Goal: Transaction & Acquisition: Purchase product/service

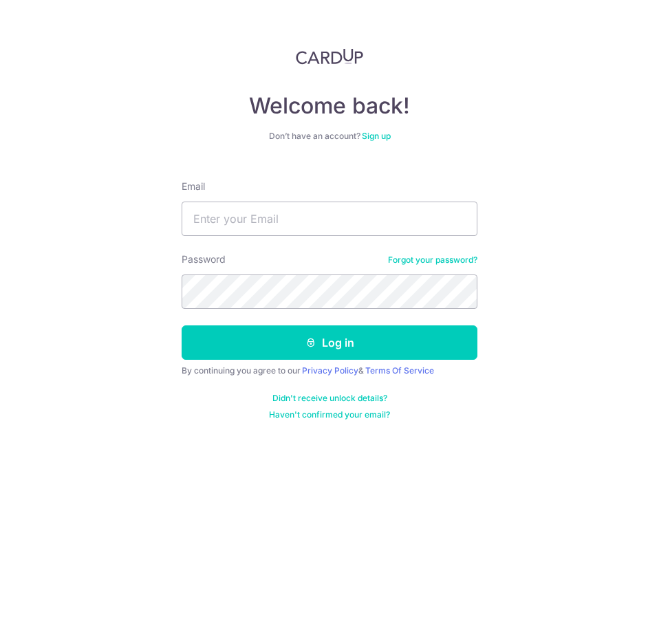
click at [330, 197] on div "Email" at bounding box center [330, 208] width 296 height 56
click at [325, 223] on input "Email" at bounding box center [330, 219] width 296 height 34
paste input "[EMAIL_ADDRESS][DOMAIN_NAME]"
type input "[EMAIL_ADDRESS][DOMAIN_NAME]"
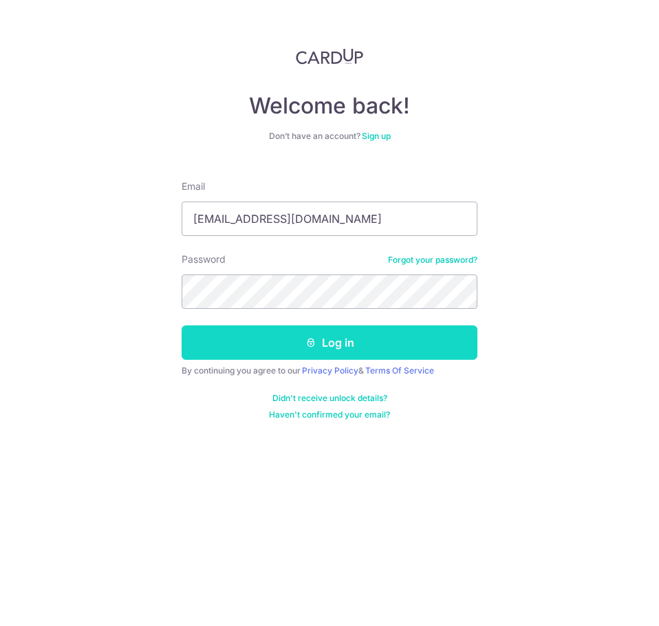
click at [362, 333] on button "Log in" at bounding box center [330, 342] width 296 height 34
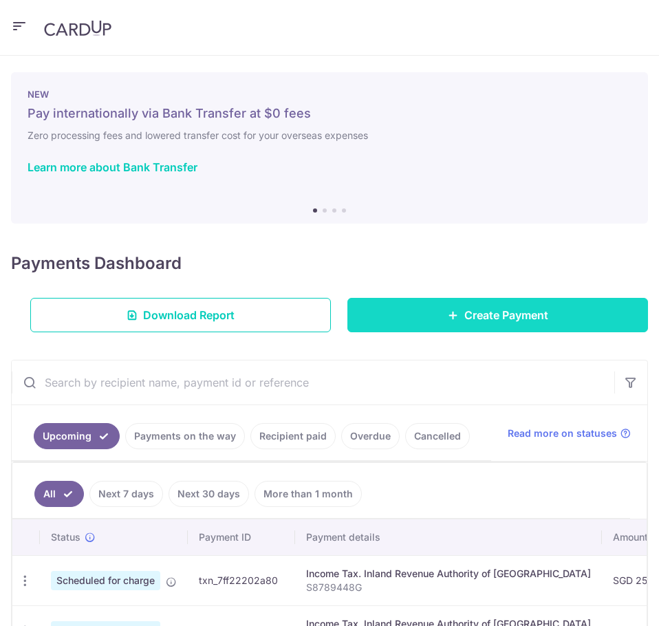
click at [448, 315] on icon at bounding box center [453, 315] width 11 height 11
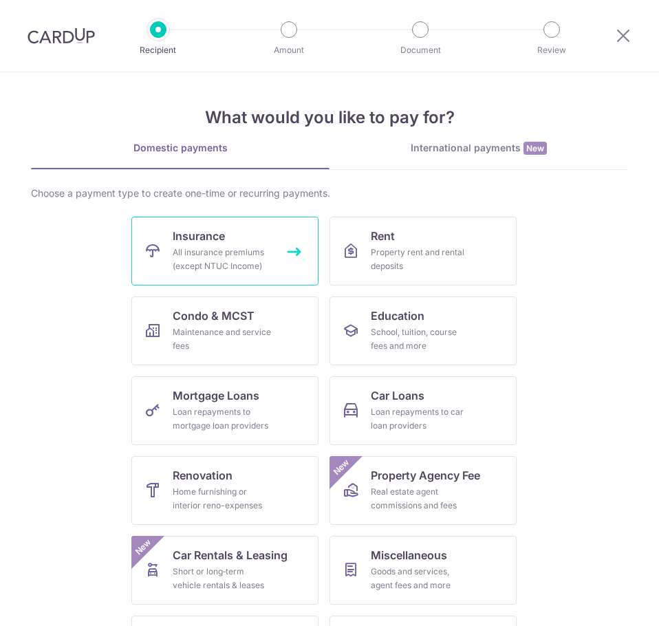
click at [221, 239] on span "Insurance" at bounding box center [199, 236] width 52 height 17
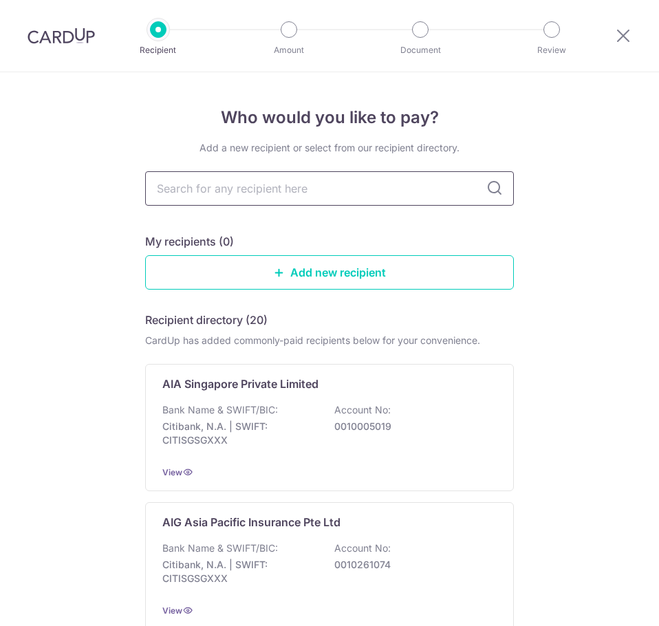
click at [249, 188] on input "text" at bounding box center [329, 188] width 369 height 34
type input "great"
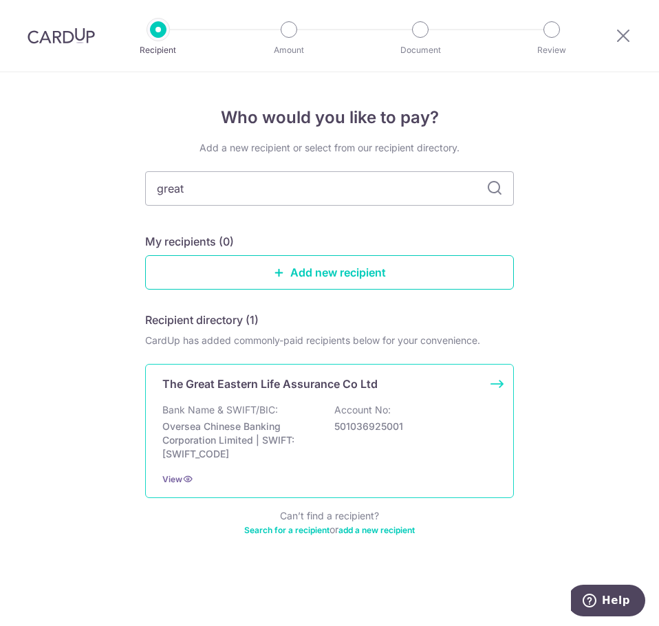
click at [286, 437] on p "Oversea Chinese Banking Corporation Limited | SWIFT: OCBCSGSGXXX" at bounding box center [239, 440] width 154 height 41
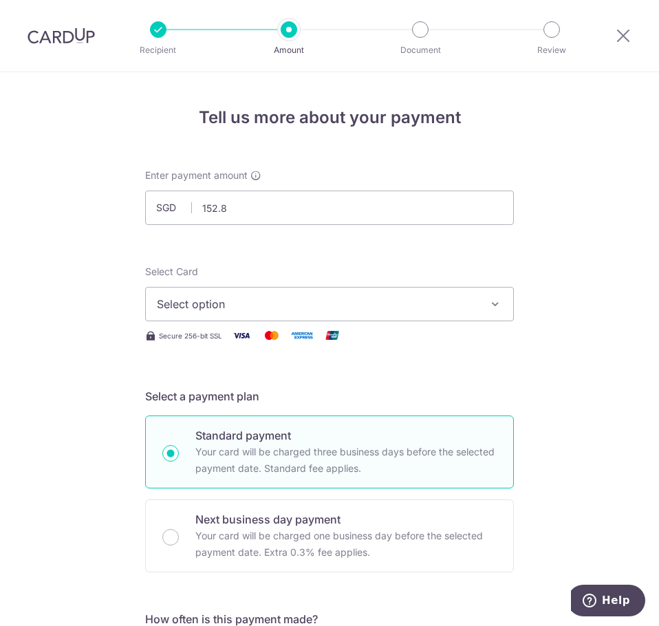
type input "152.87"
click at [274, 310] on span "Select option" at bounding box center [317, 304] width 321 height 17
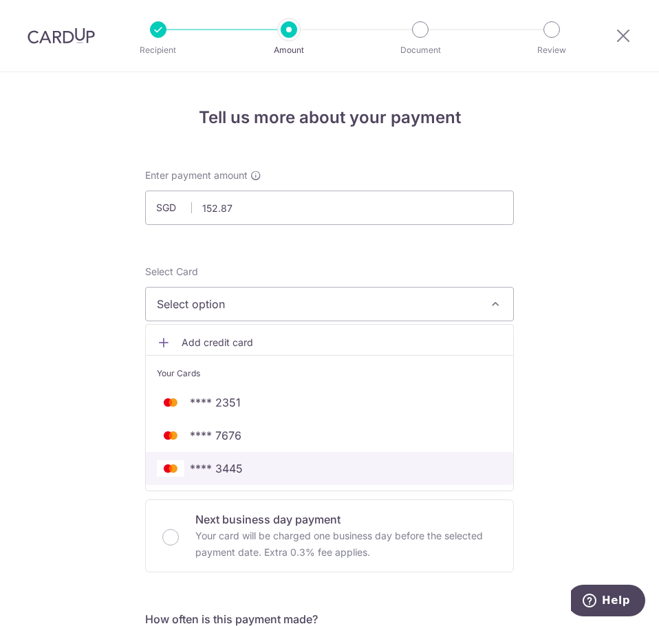
click at [265, 464] on span "**** 3445" at bounding box center [329, 468] width 345 height 17
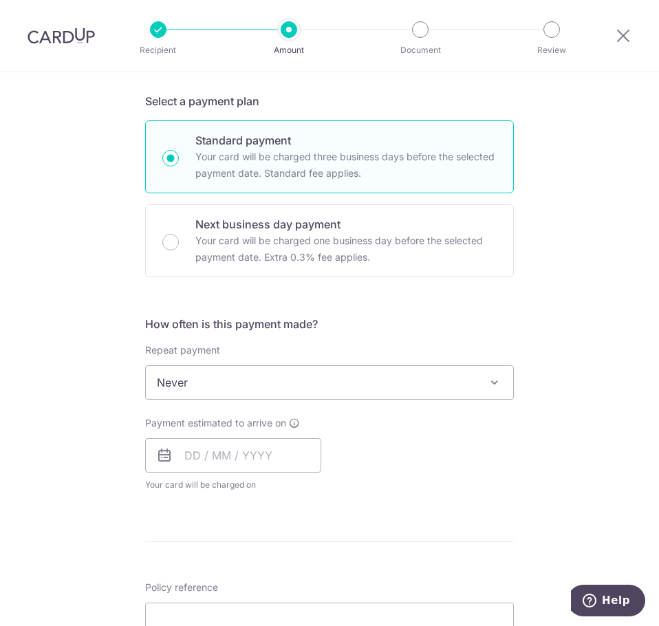
scroll to position [344, 0]
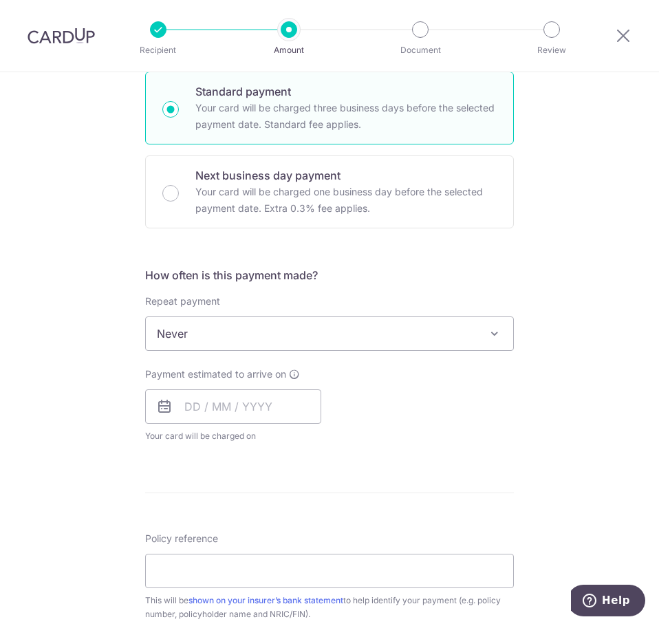
click at [214, 338] on span "Never" at bounding box center [329, 333] width 367 height 33
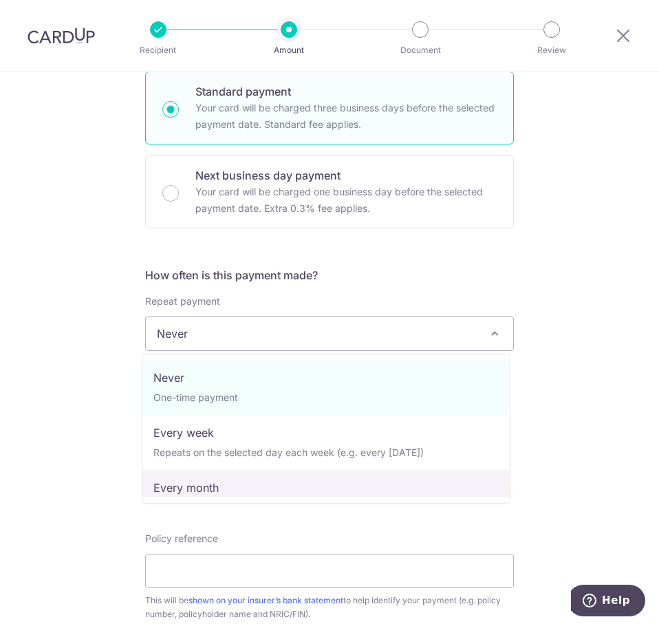
click at [32, 424] on div "Tell us more about your payment Enter payment amount SGD 152.87 152.87 Select C…" at bounding box center [329, 353] width 659 height 1251
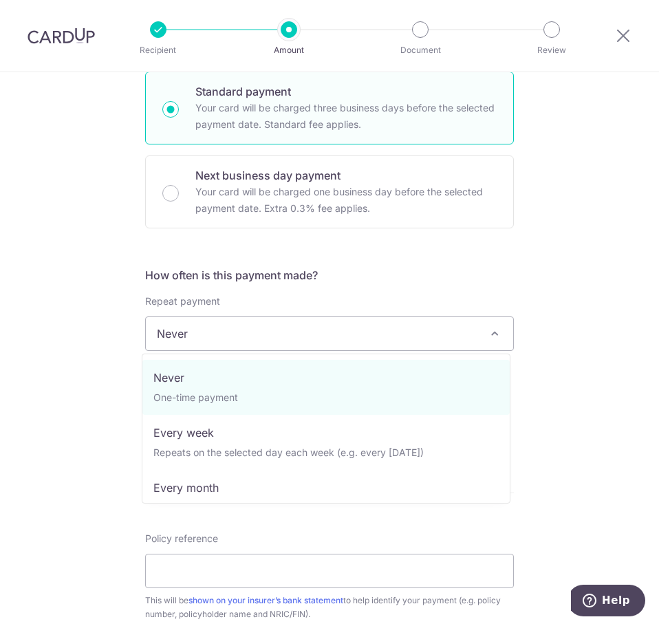
click at [199, 333] on span "Never" at bounding box center [329, 333] width 367 height 33
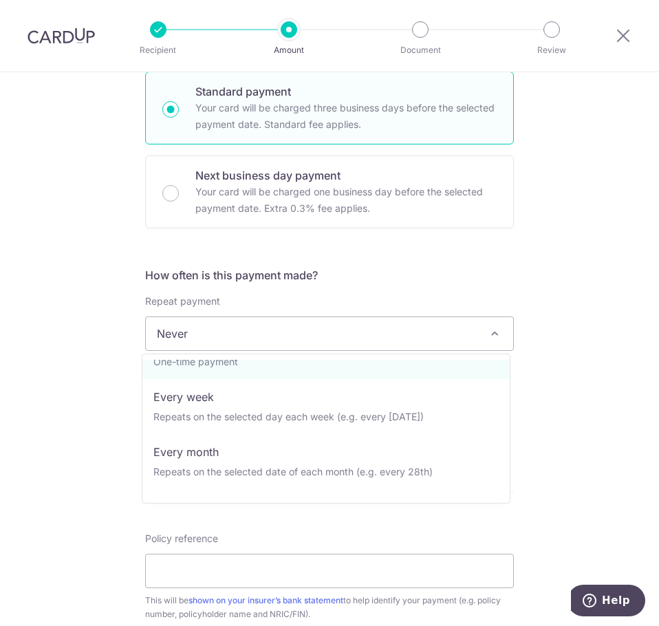
scroll to position [0, 0]
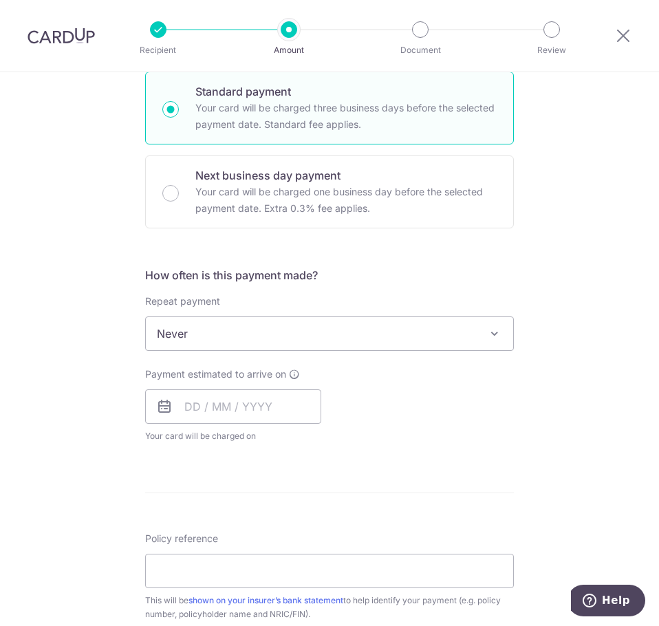
click at [95, 374] on div "Tell us more about your payment Enter payment amount SGD 152.87 152.87 Select C…" at bounding box center [329, 353] width 659 height 1251
click at [181, 398] on input "text" at bounding box center [233, 406] width 176 height 34
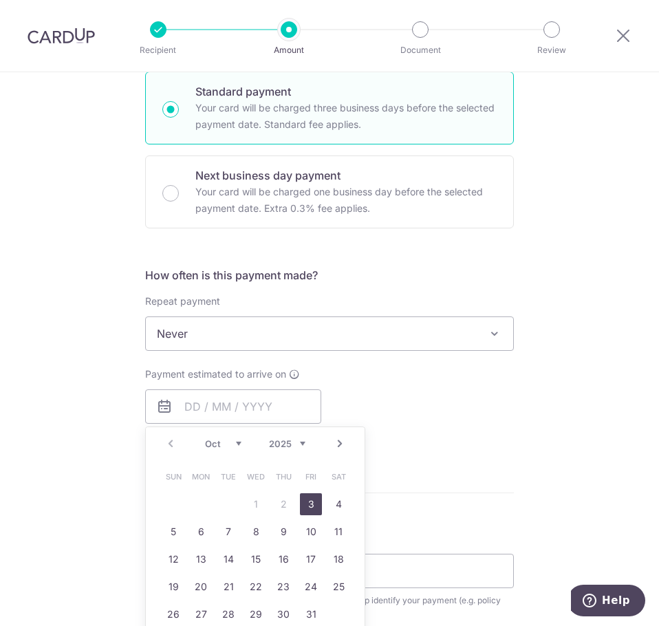
drag, startPoint x: 299, startPoint y: 499, endPoint x: 534, endPoint y: 424, distance: 246.5
click at [300, 499] on link "3" at bounding box center [311, 504] width 22 height 22
type input "[DATE]"
click at [534, 424] on div "Tell us more about your payment Enter payment amount SGD 152.87 152.87 Select C…" at bounding box center [329, 353] width 659 height 1251
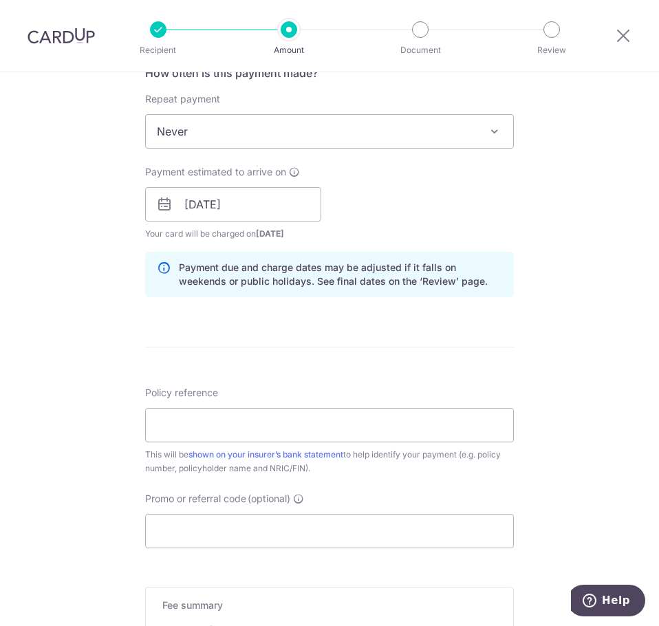
scroll to position [619, 0]
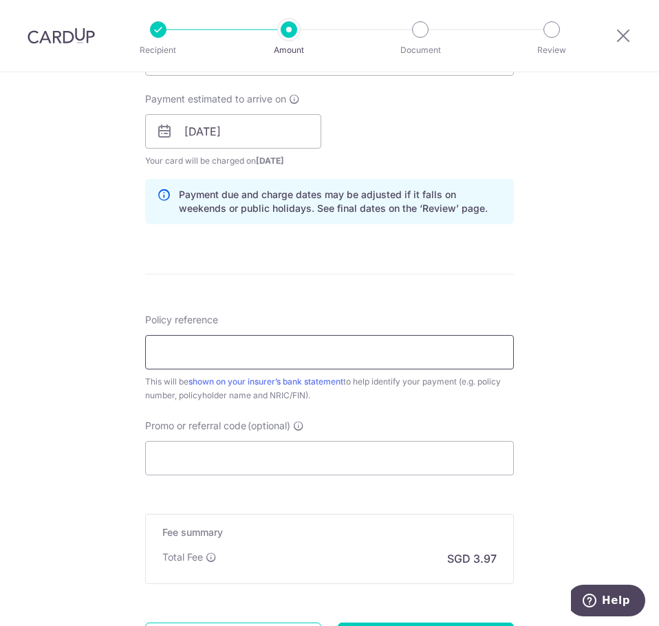
click at [289, 355] on input "Policy reference" at bounding box center [329, 352] width 369 height 34
type input "0212336979"
click at [302, 451] on input "Promo or referral code (optional)" at bounding box center [329, 458] width 369 height 34
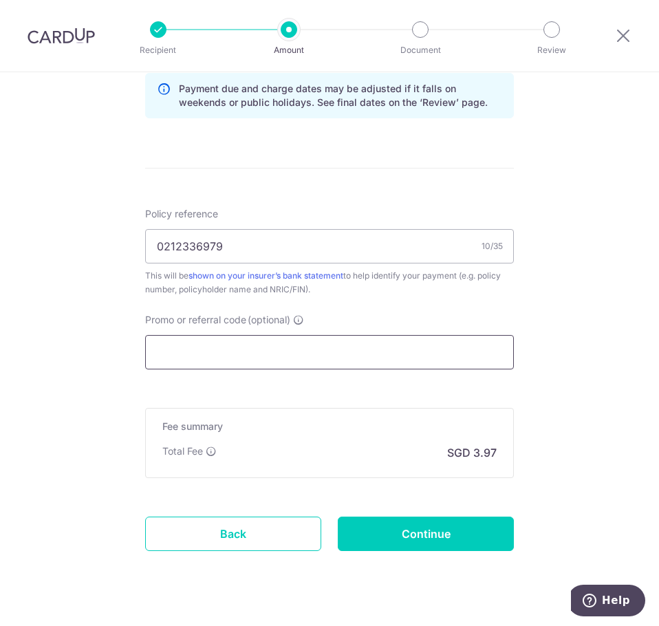
scroll to position [753, 0]
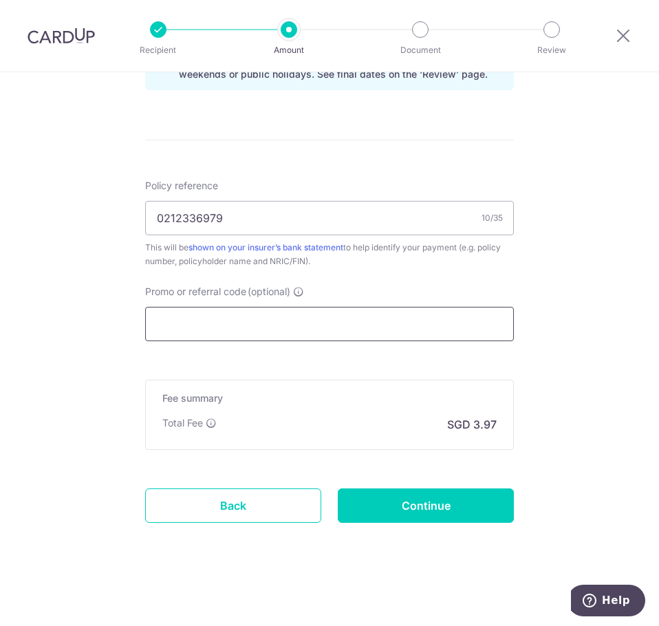
paste input "OFF225"
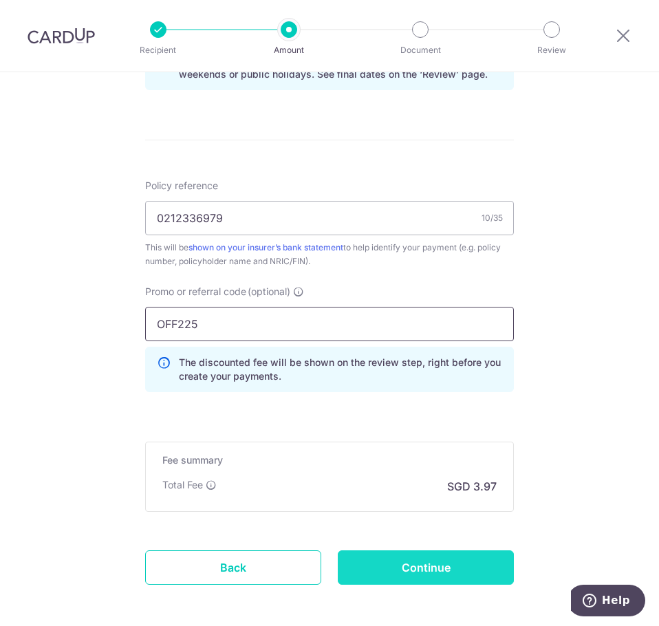
type input "OFF225"
click at [423, 570] on input "Continue" at bounding box center [426, 567] width 176 height 34
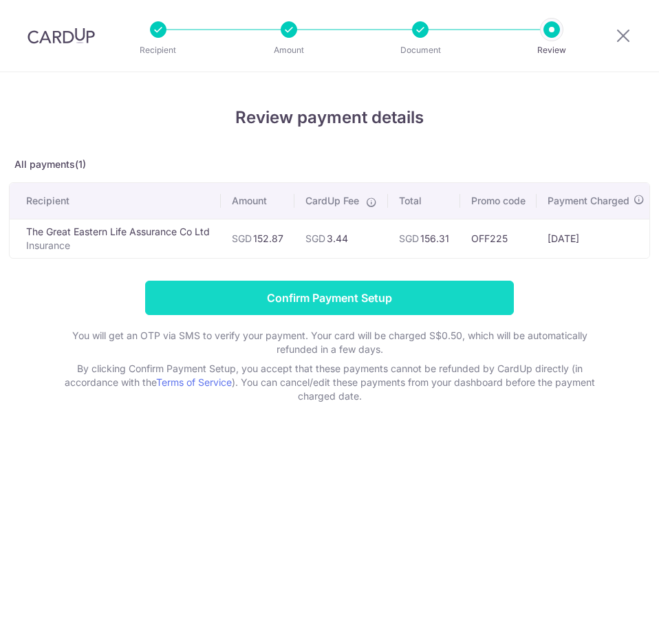
click at [352, 308] on input "Confirm Payment Setup" at bounding box center [329, 298] width 369 height 34
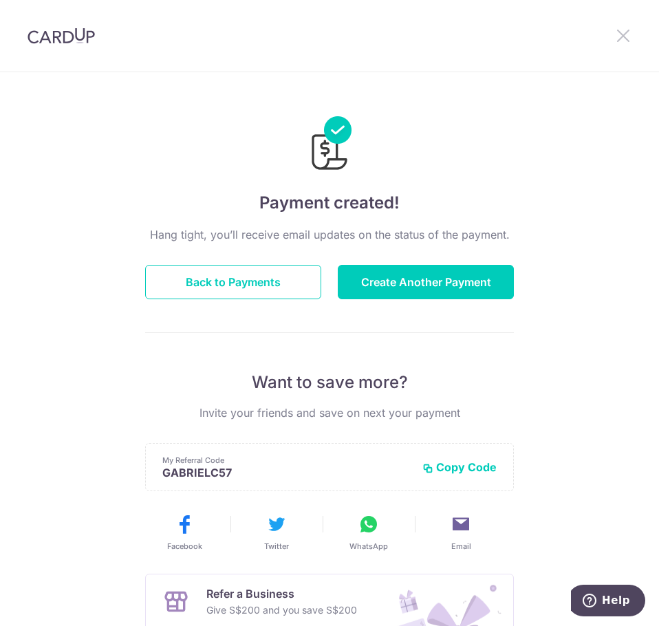
click at [618, 34] on icon at bounding box center [623, 35] width 17 height 17
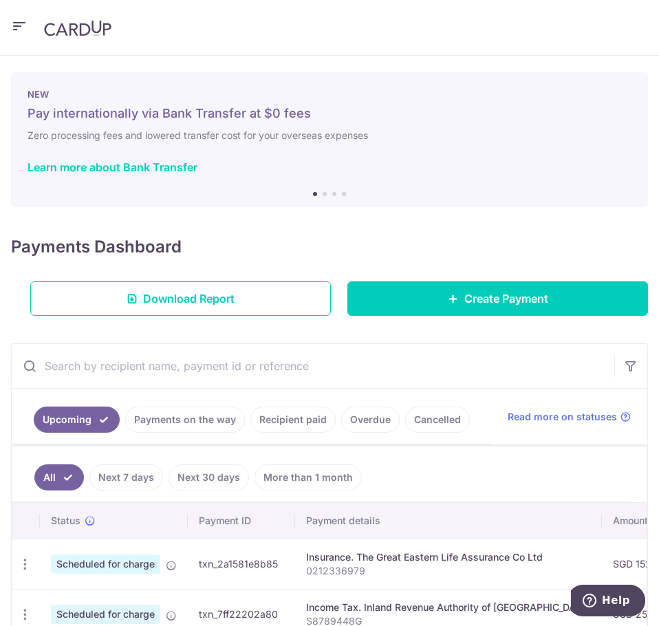
click at [19, 32] on icon "button" at bounding box center [19, 26] width 17 height 17
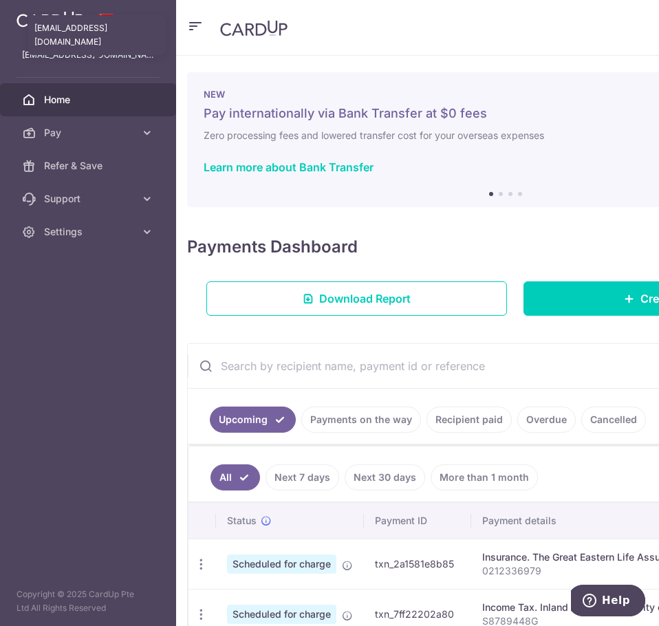
click at [110, 56] on p "gabrielslasherx@gmail.com" at bounding box center [88, 55] width 132 height 14
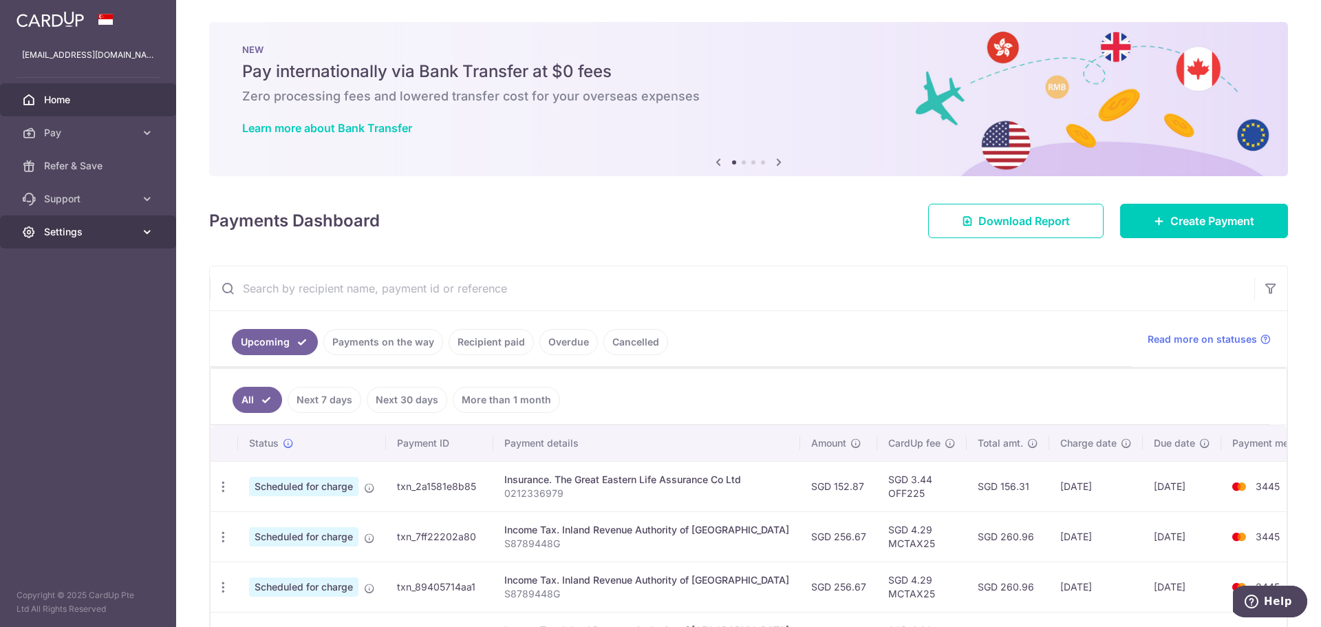
click at [70, 231] on span "Settings" at bounding box center [89, 232] width 91 height 14
click at [79, 303] on span "Logout" at bounding box center [89, 298] width 91 height 14
